Goal: Check status: Check status

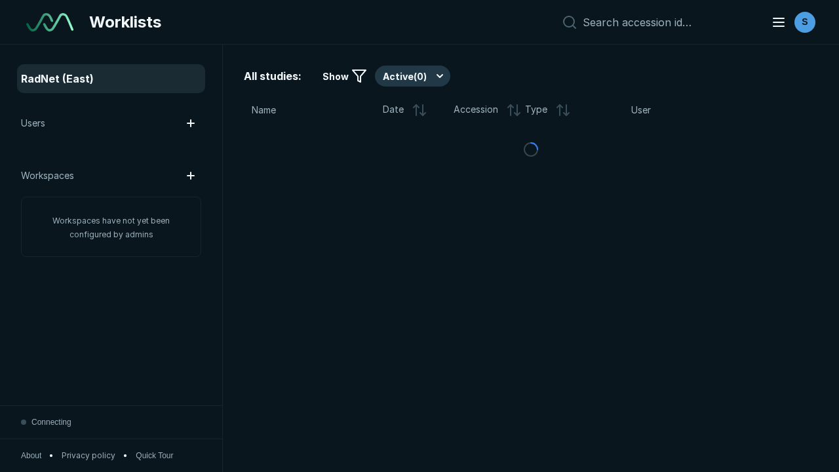
scroll to position [3581, 5462]
